Goal: Find contact information: Find contact information

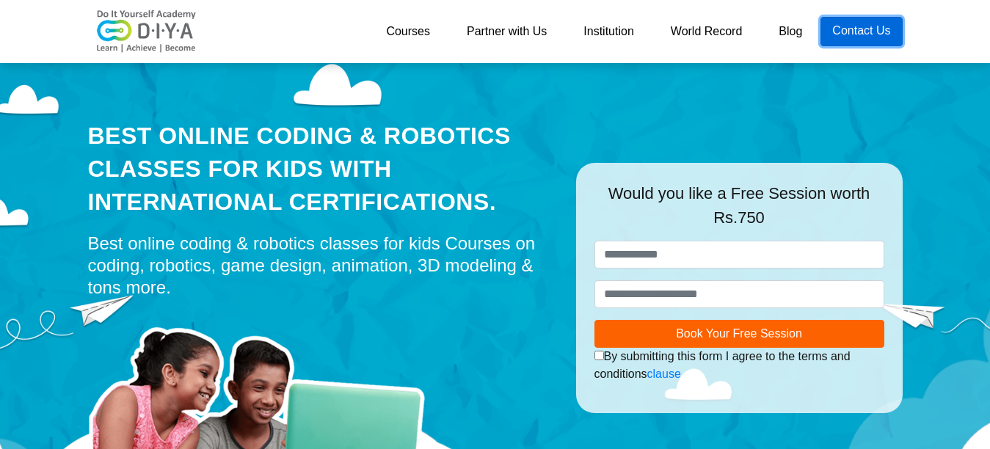
click at [849, 32] on link "Contact Us" at bounding box center [861, 31] width 81 height 29
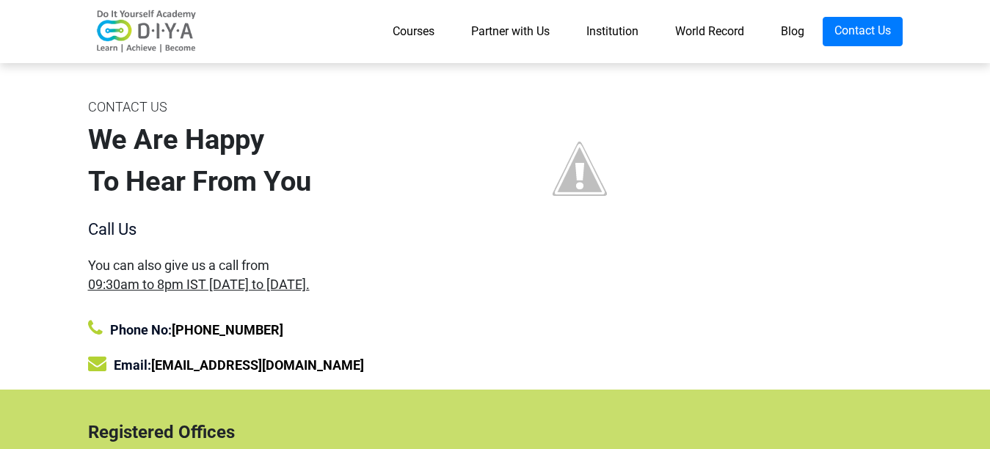
click at [211, 200] on div "We Are Happy To Hear From You" at bounding box center [286, 161] width 396 height 84
